Goal: Transaction & Acquisition: Purchase product/service

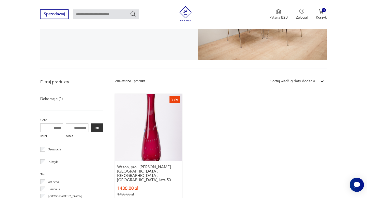
click at [165, 120] on link "Sale Wazon, proj. [PERSON_NAME][GEOGRAPHIC_DATA], Kosta, [GEOGRAPHIC_DATA], lat…" at bounding box center [148, 150] width 67 height 113
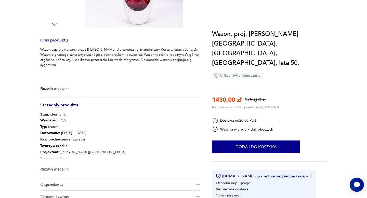
scroll to position [339, 0]
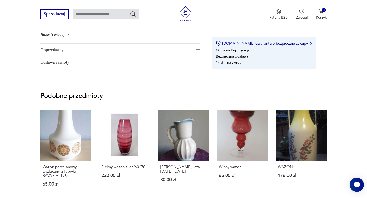
click at [162, 46] on span "O sprzedawcy" at bounding box center [116, 50] width 153 height 12
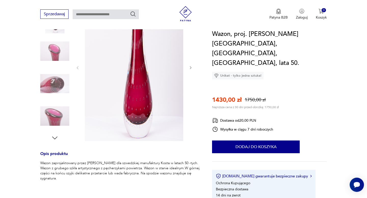
scroll to position [0, 0]
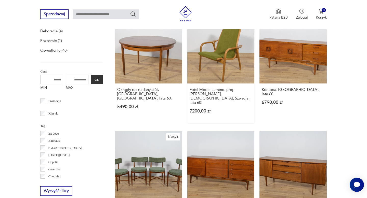
click at [215, 62] on link "Fotel Model Lamino, proj. Yngve Ekström, Swedese, Szwecja, lata 60. 7200,00 zł" at bounding box center [220, 70] width 67 height 107
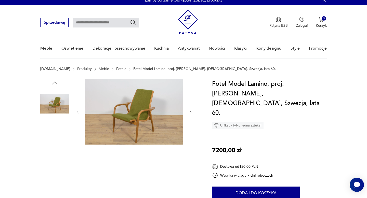
scroll to position [7, 0]
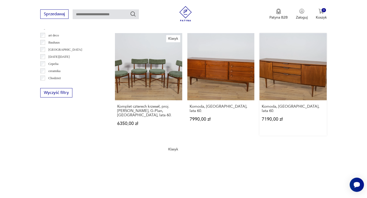
scroll to position [401, 0]
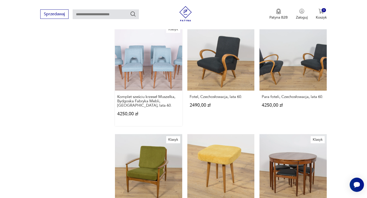
click at [144, 59] on link "Klasyk Komplet sześciu krzeseł Muszelka, Bydgoska Fabryka Mebli, Polska, lata 6…" at bounding box center [148, 75] width 67 height 103
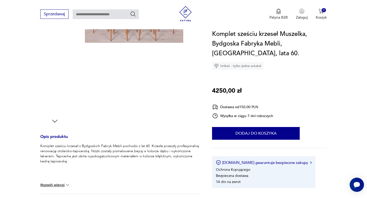
scroll to position [119, 0]
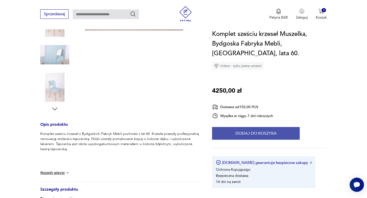
click at [265, 127] on button "Dodaj do koszyka" at bounding box center [256, 133] width 88 height 13
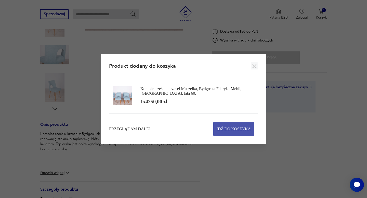
click at [236, 126] on span "Idź do koszyka" at bounding box center [234, 129] width 34 height 14
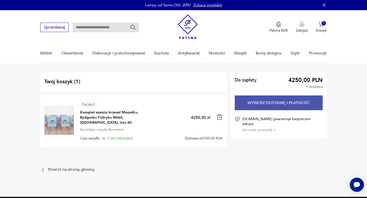
click at [272, 107] on button "Wybierz dostawę i płatność" at bounding box center [279, 103] width 88 height 15
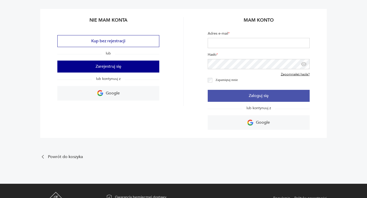
scroll to position [56, 0]
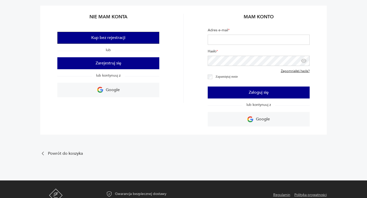
click at [118, 40] on button "Kup bez rejestracji" at bounding box center [108, 38] width 102 height 12
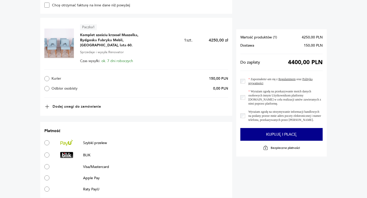
scroll to position [241, 0]
